Goal: Check status: Check status

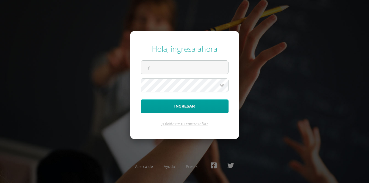
type input "[EMAIL_ADDRESS][DOMAIN_NAME]"
click at [141, 100] on button "Ingresar" at bounding box center [185, 107] width 88 height 14
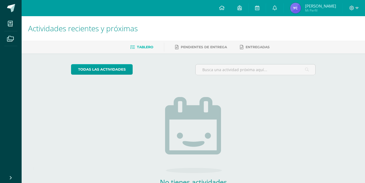
click at [317, 16] on h1 "Actividades recientes y próximas" at bounding box center [193, 28] width 330 height 25
click at [301, 10] on img at bounding box center [295, 8] width 11 height 11
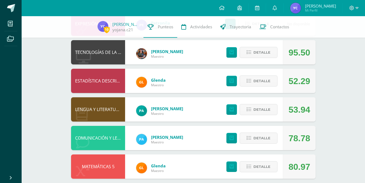
scroll to position [65, 0]
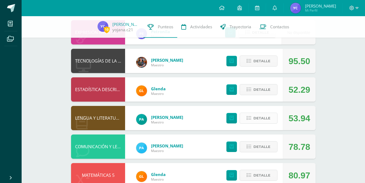
click at [248, 120] on icon at bounding box center [249, 118] width 5 height 5
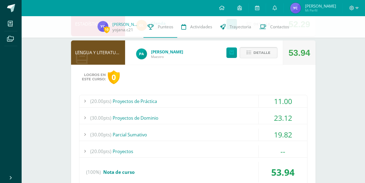
scroll to position [140, 0]
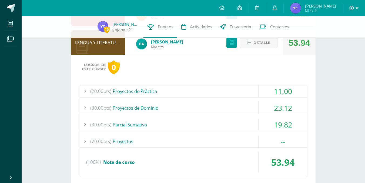
click at [191, 139] on div "(20.00pts) Proyectos" at bounding box center [193, 142] width 228 height 12
click at [200, 128] on div "(30.00pts) Parcial Sumativo" at bounding box center [193, 125] width 228 height 12
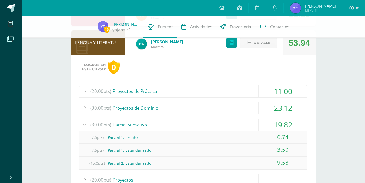
click at [207, 109] on div "(30.00pts) Proyectos de Dominio" at bounding box center [193, 108] width 228 height 12
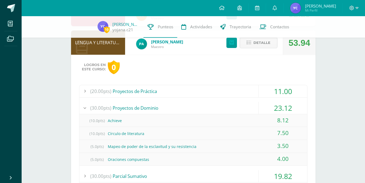
click at [199, 95] on div "(20.00pts) Proyectos de Práctica" at bounding box center [193, 91] width 228 height 12
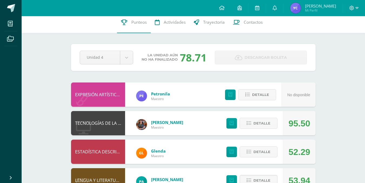
scroll to position [0, 0]
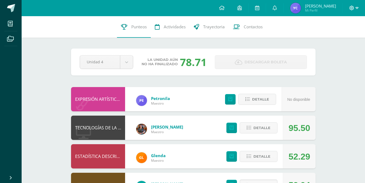
click at [357, 10] on icon at bounding box center [356, 8] width 3 height 5
click at [328, 39] on span "Cerrar sesión" at bounding box center [340, 36] width 24 height 5
